Goal: Use online tool/utility: Utilize a website feature to perform a specific function

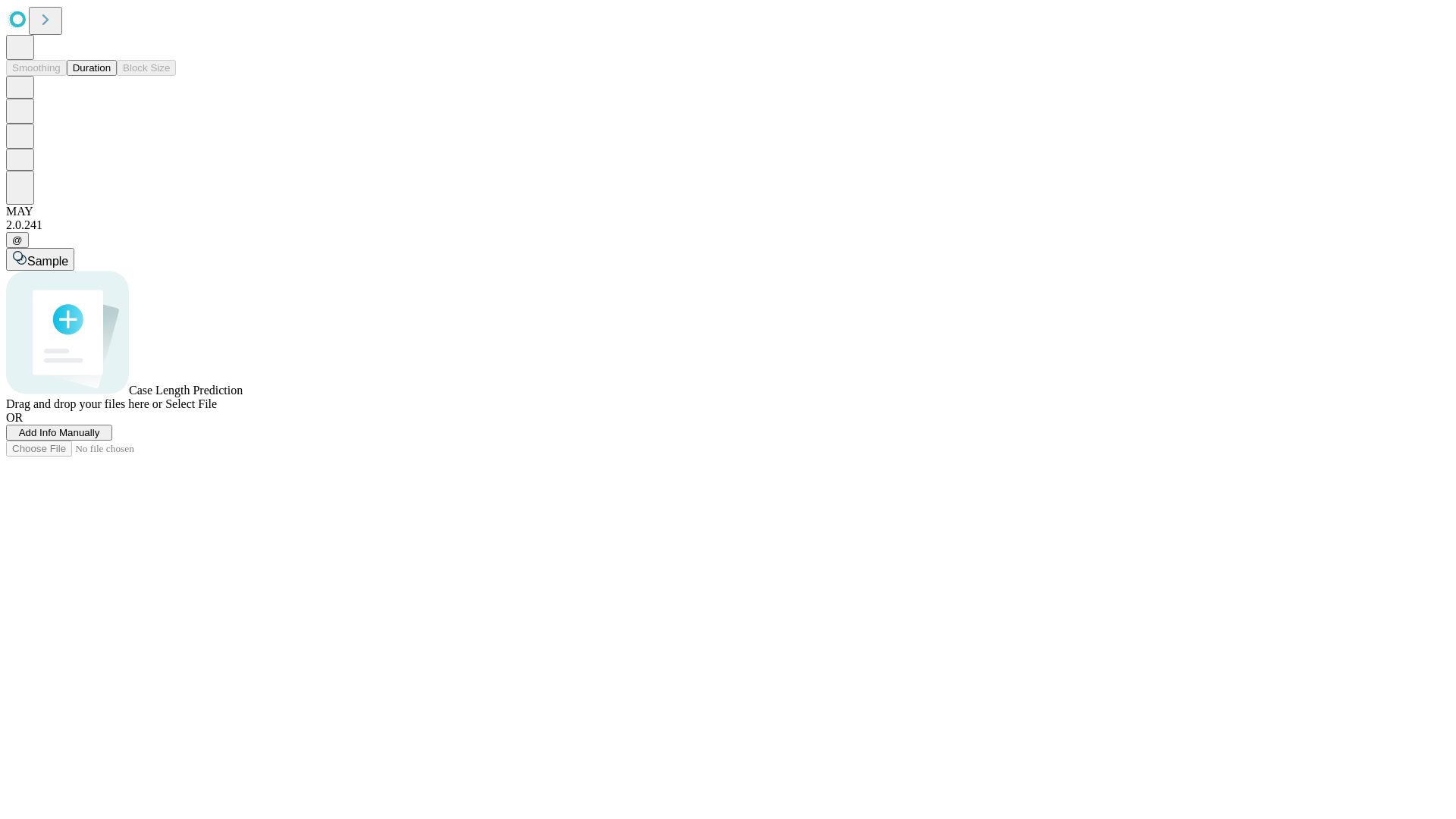
click at [111, 76] on button "Duration" at bounding box center [92, 67] width 50 height 16
click at [68, 255] on span "Sample" at bounding box center [48, 262] width 41 height 13
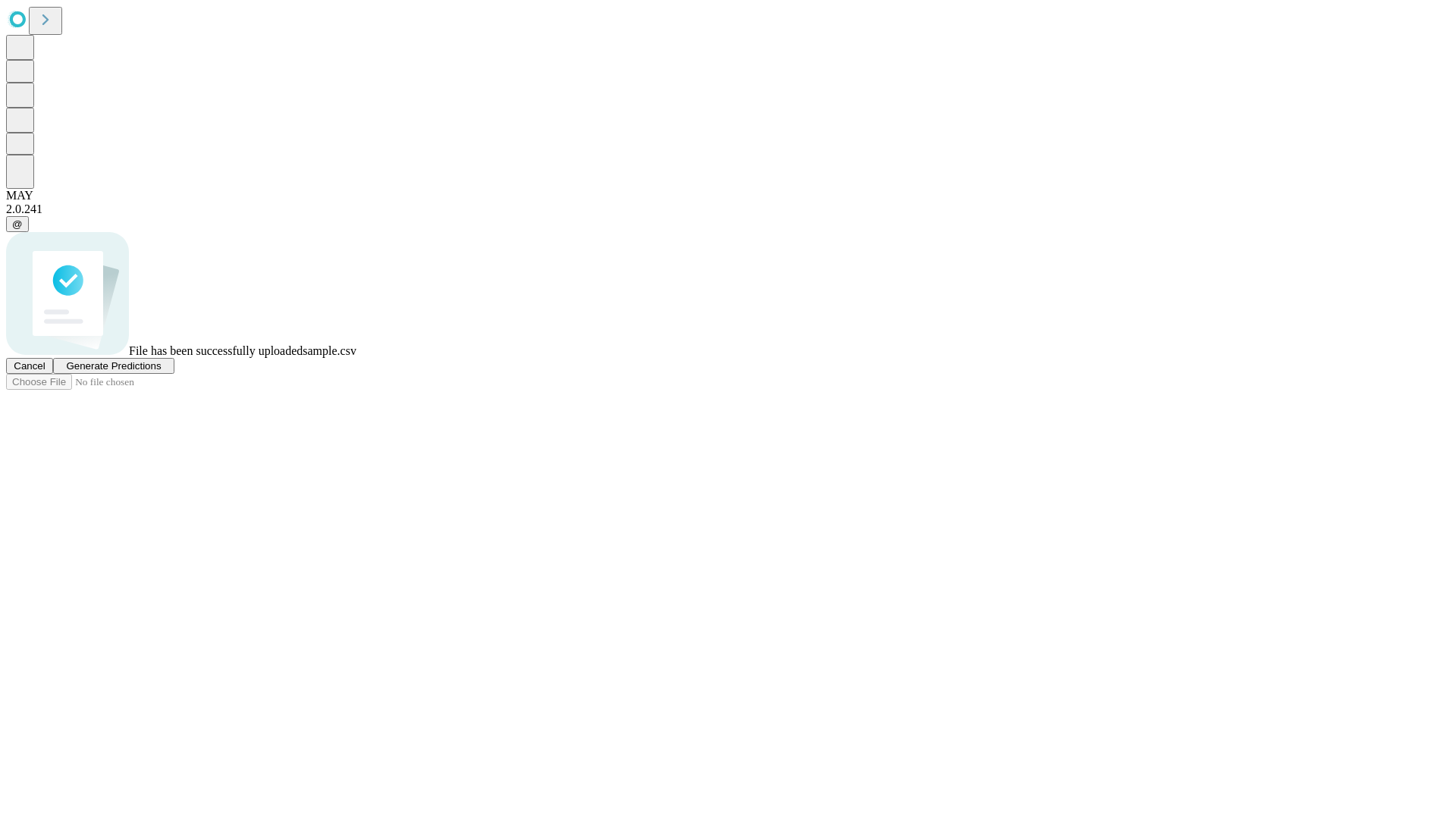
click at [161, 372] on span "Generate Predictions" at bounding box center [113, 366] width 95 height 11
